Goal: Transaction & Acquisition: Purchase product/service

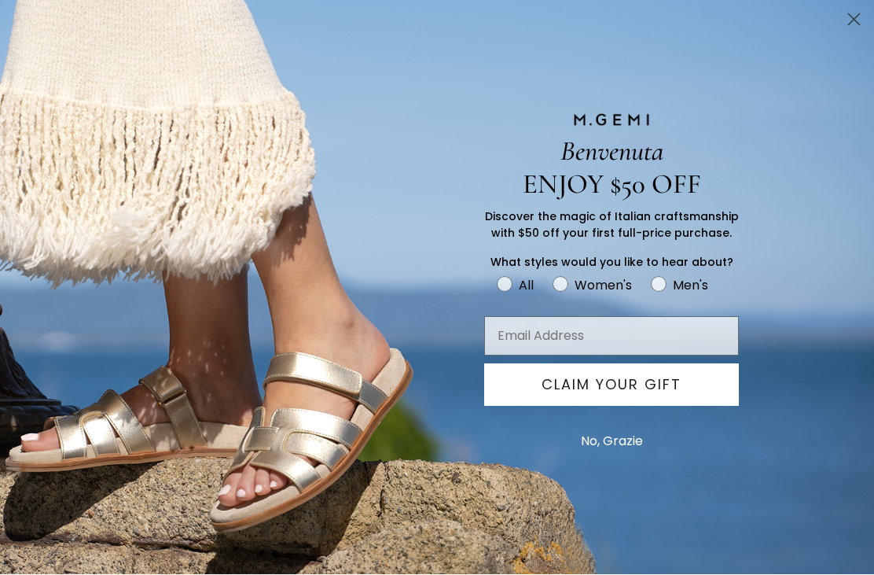
scroll to position [1459, 0]
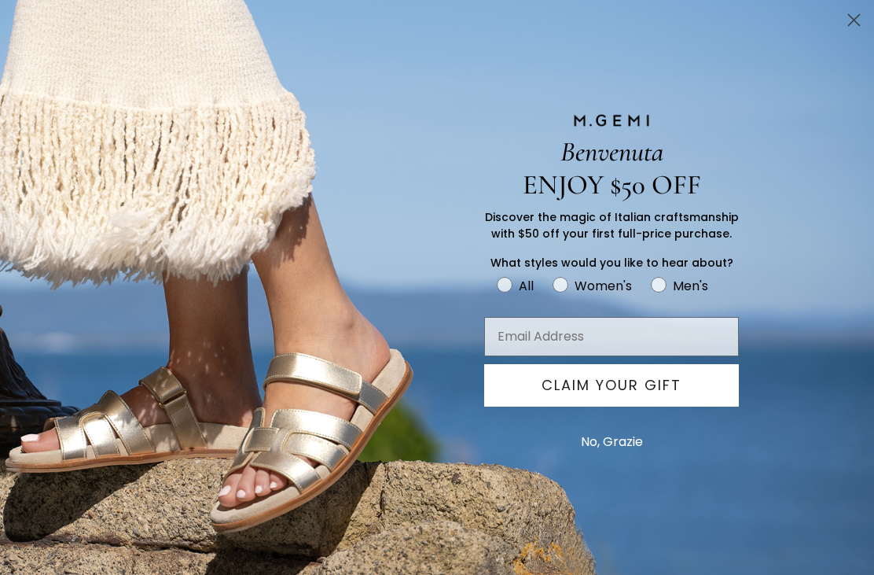
click at [865, 24] on circle "Close dialog" at bounding box center [854, 20] width 26 height 26
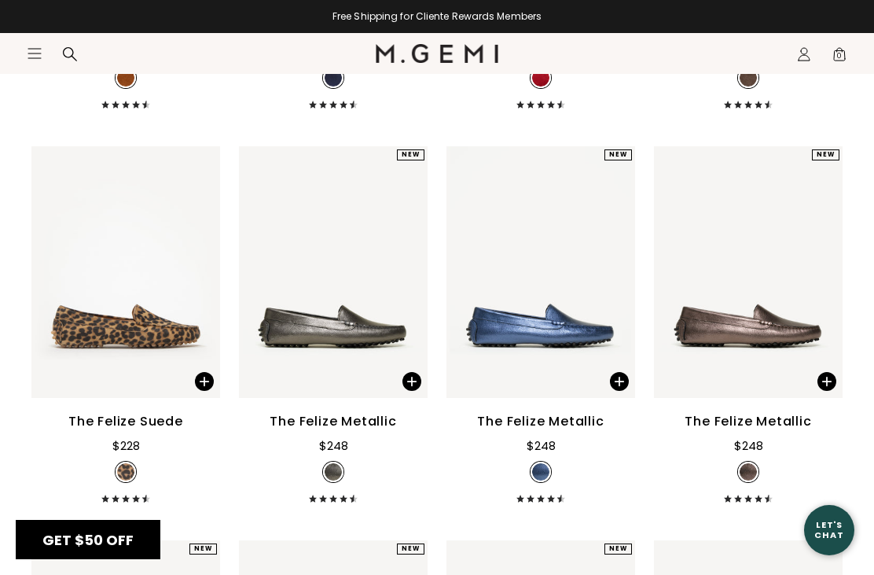
click at [865, 23] on circle "Close dialog" at bounding box center [854, 20] width 26 height 26
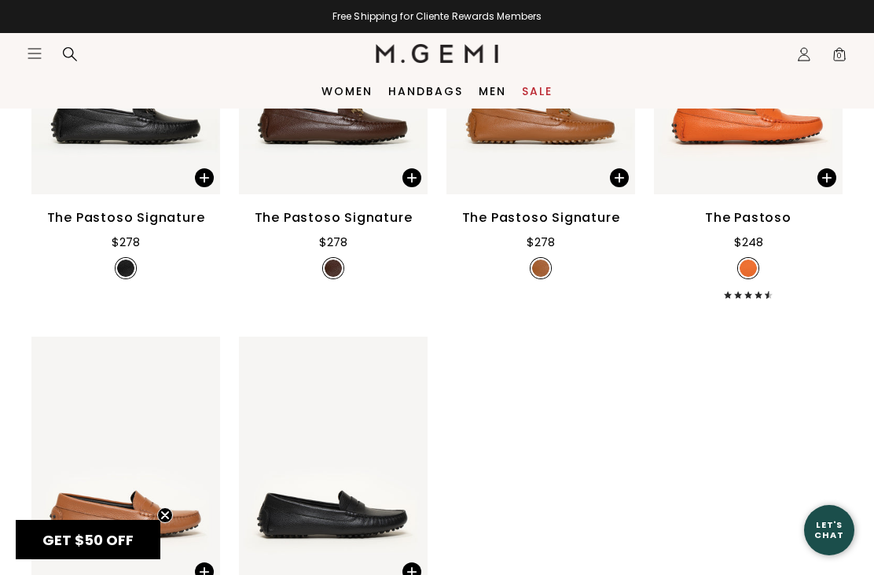
scroll to position [2053, 0]
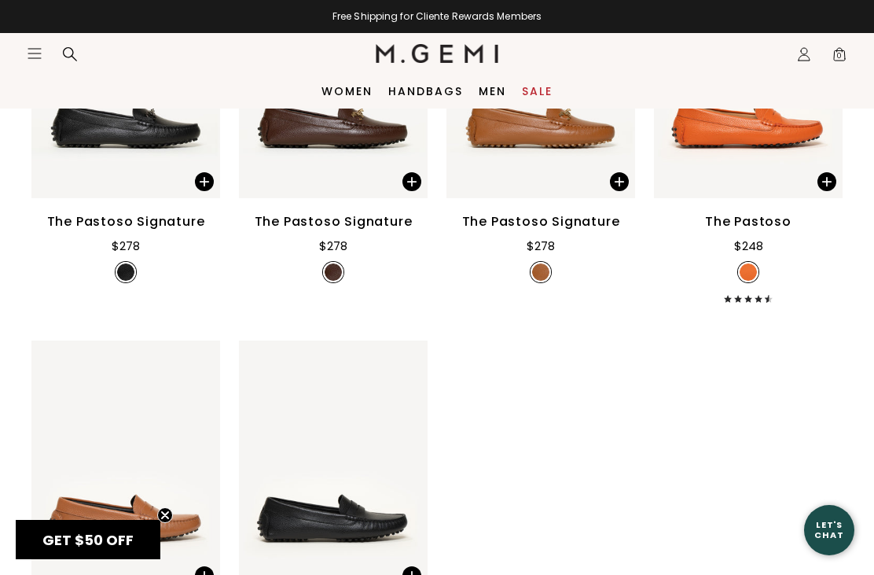
click at [530, 91] on link "Sale" at bounding box center [537, 91] width 31 height 13
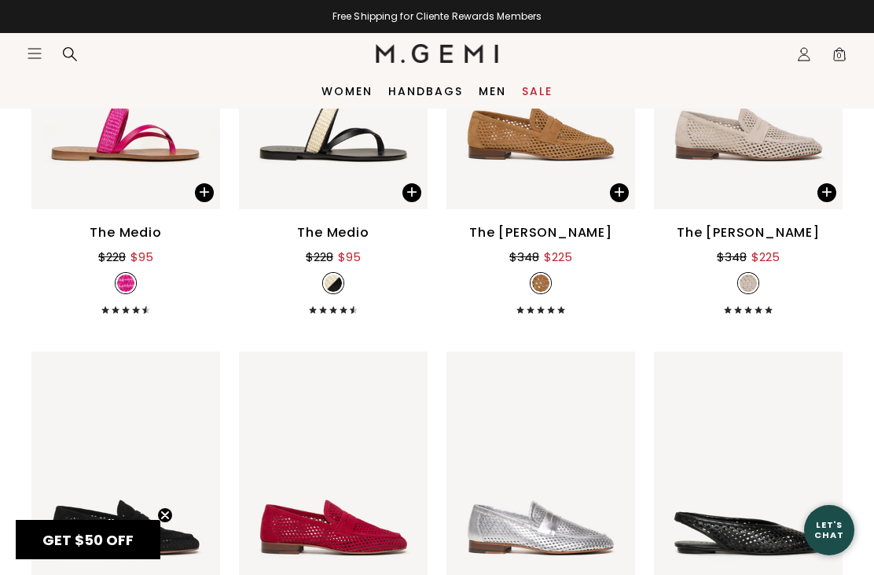
scroll to position [1350, 0]
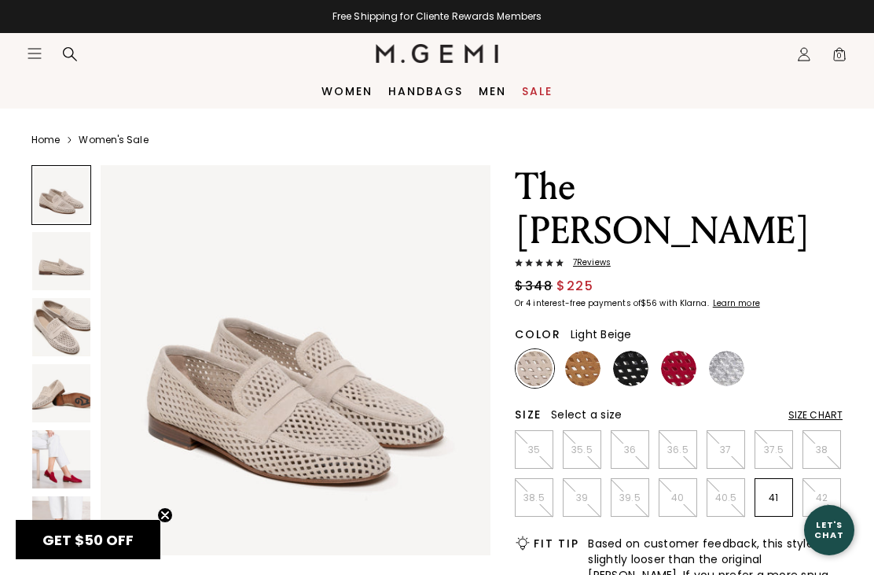
click at [582, 364] on img at bounding box center [582, 368] width 35 height 35
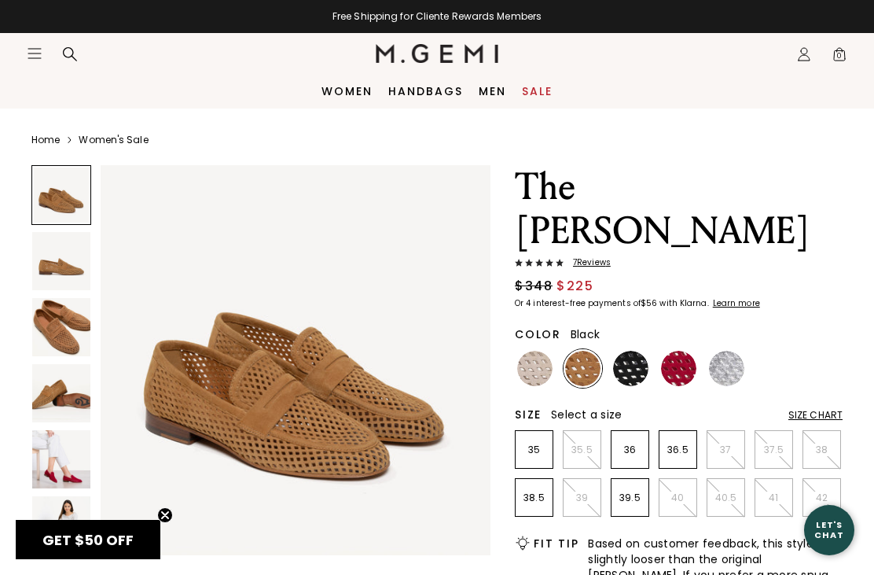
click at [640, 367] on img at bounding box center [630, 368] width 35 height 35
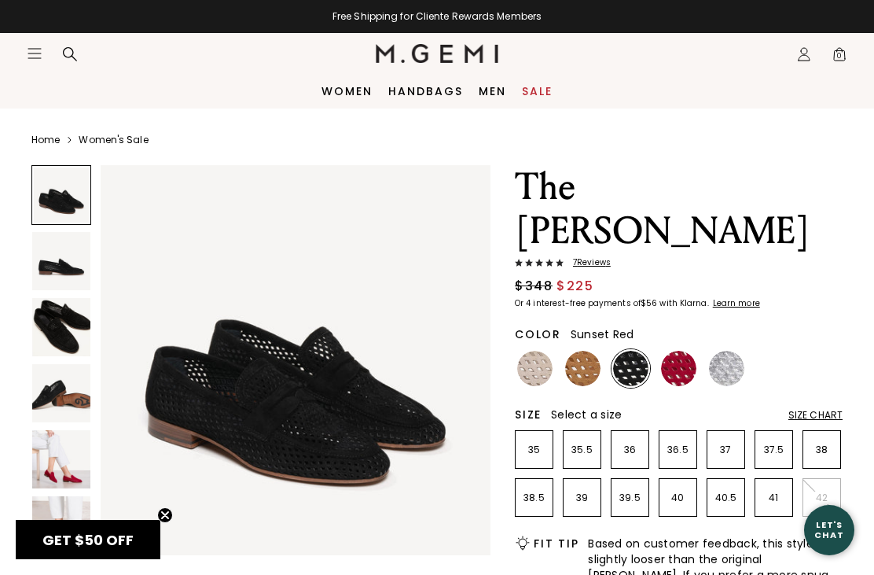
click at [690, 365] on img at bounding box center [678, 368] width 35 height 35
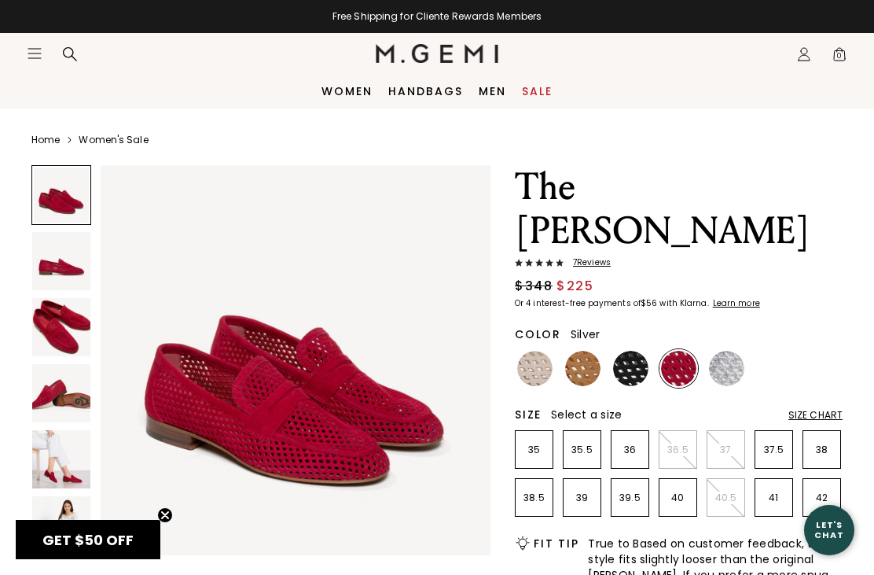
click at [730, 363] on img at bounding box center [726, 368] width 35 height 35
